Goal: Information Seeking & Learning: Learn about a topic

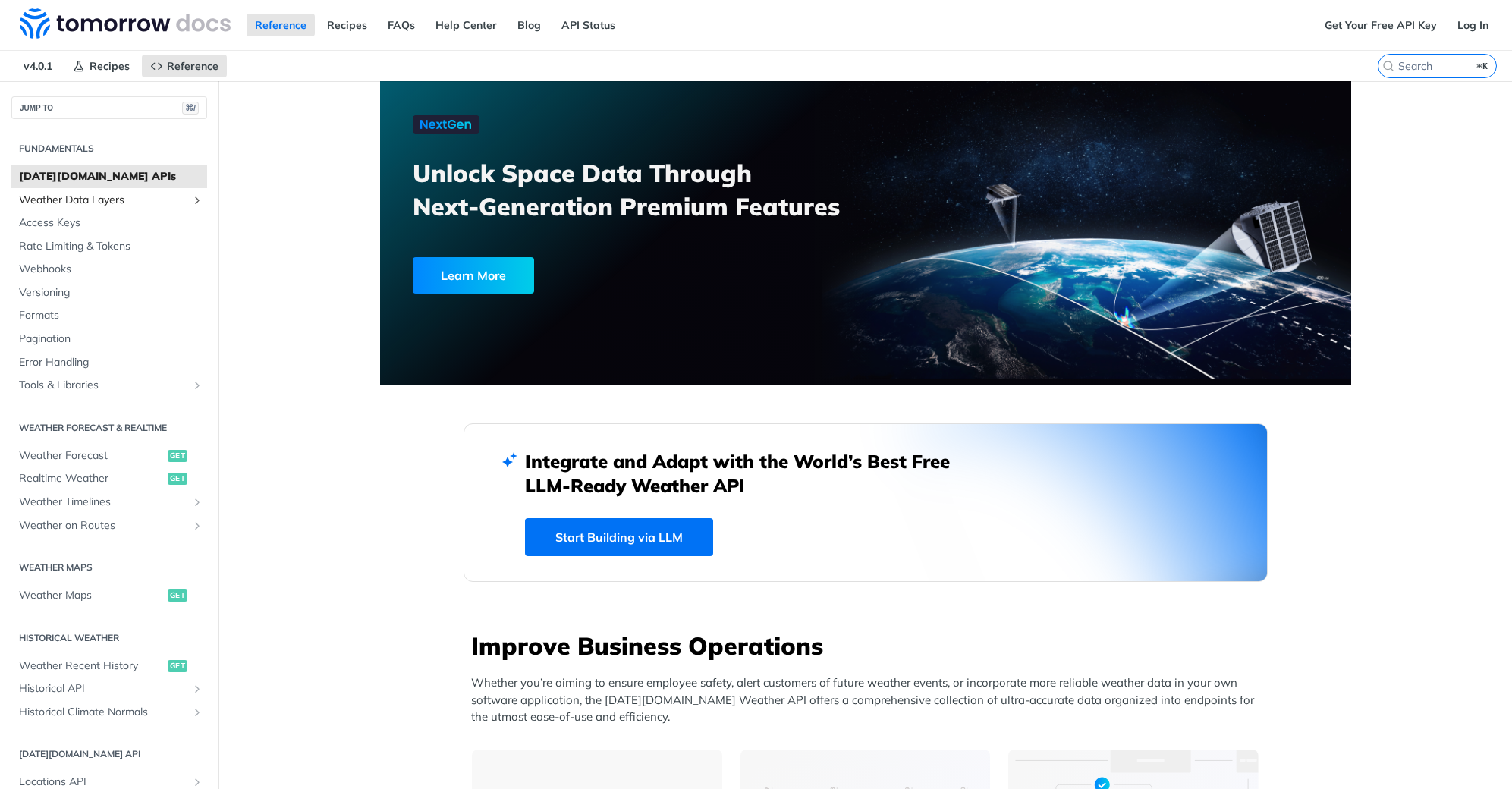
click at [121, 204] on span "Weather Data Layers" at bounding box center [103, 201] width 168 height 15
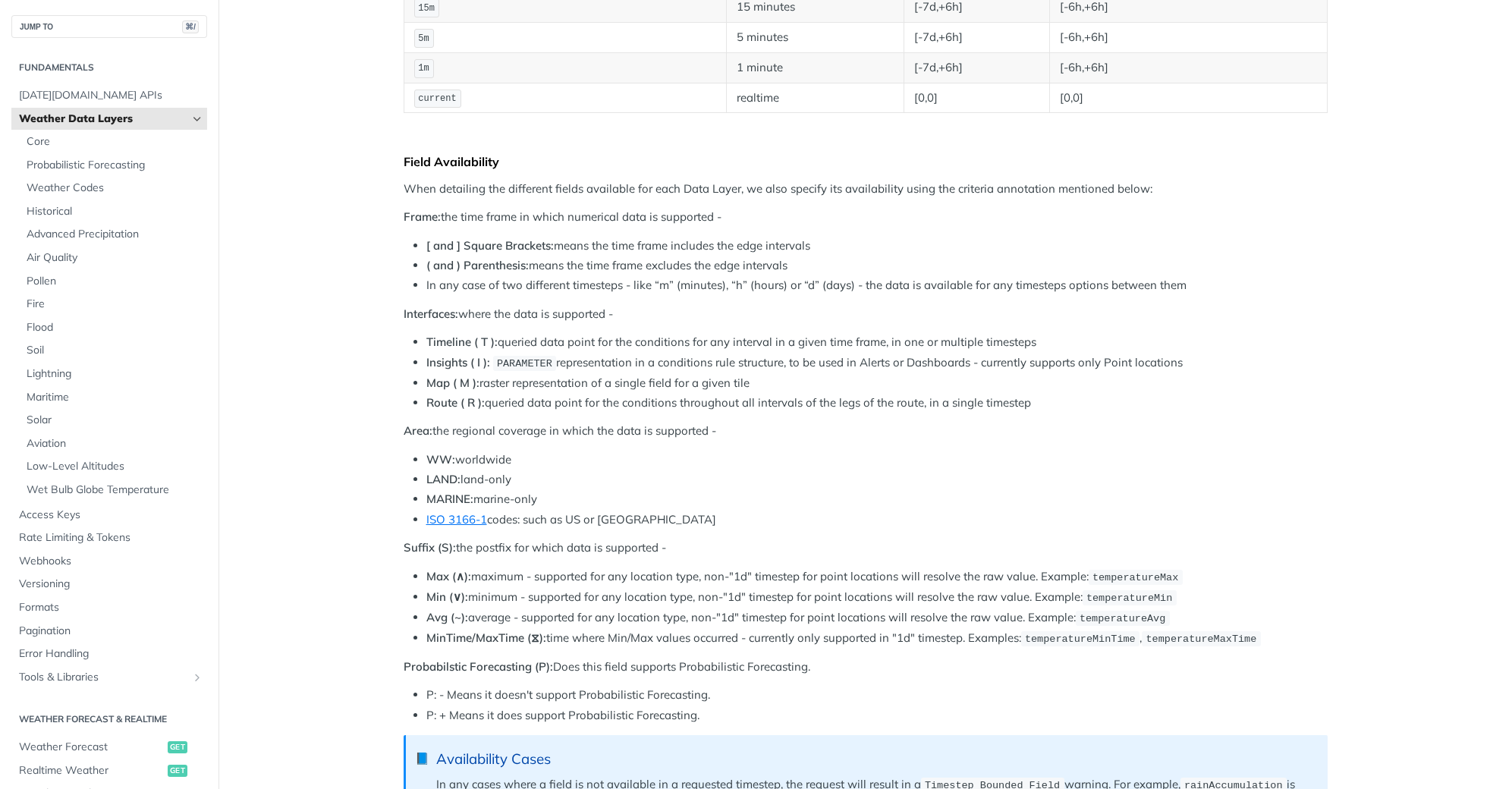
scroll to position [182, 0]
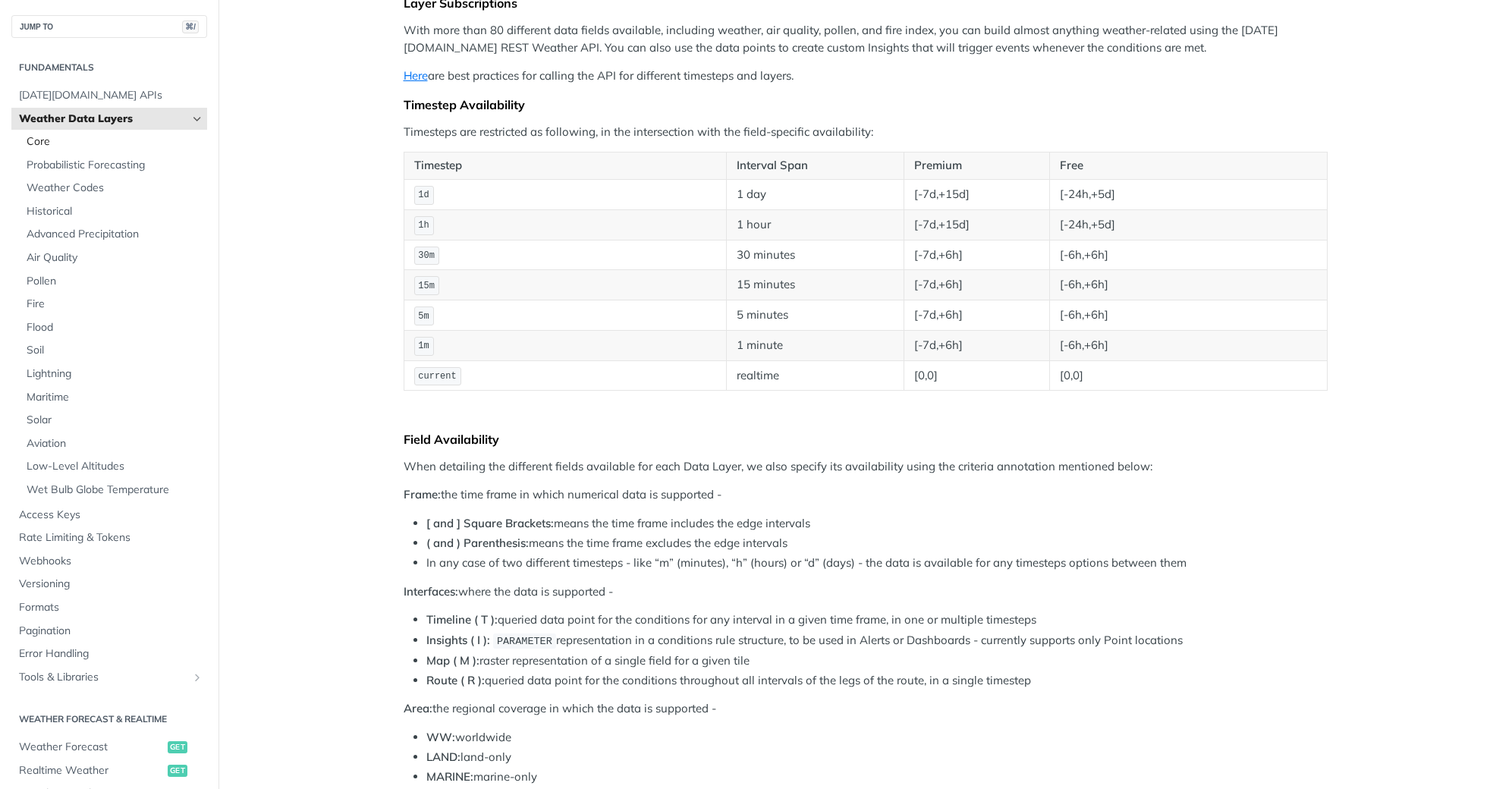
click at [56, 143] on span "Core" at bounding box center [115, 142] width 177 height 15
